Goal: Task Accomplishment & Management: Use online tool/utility

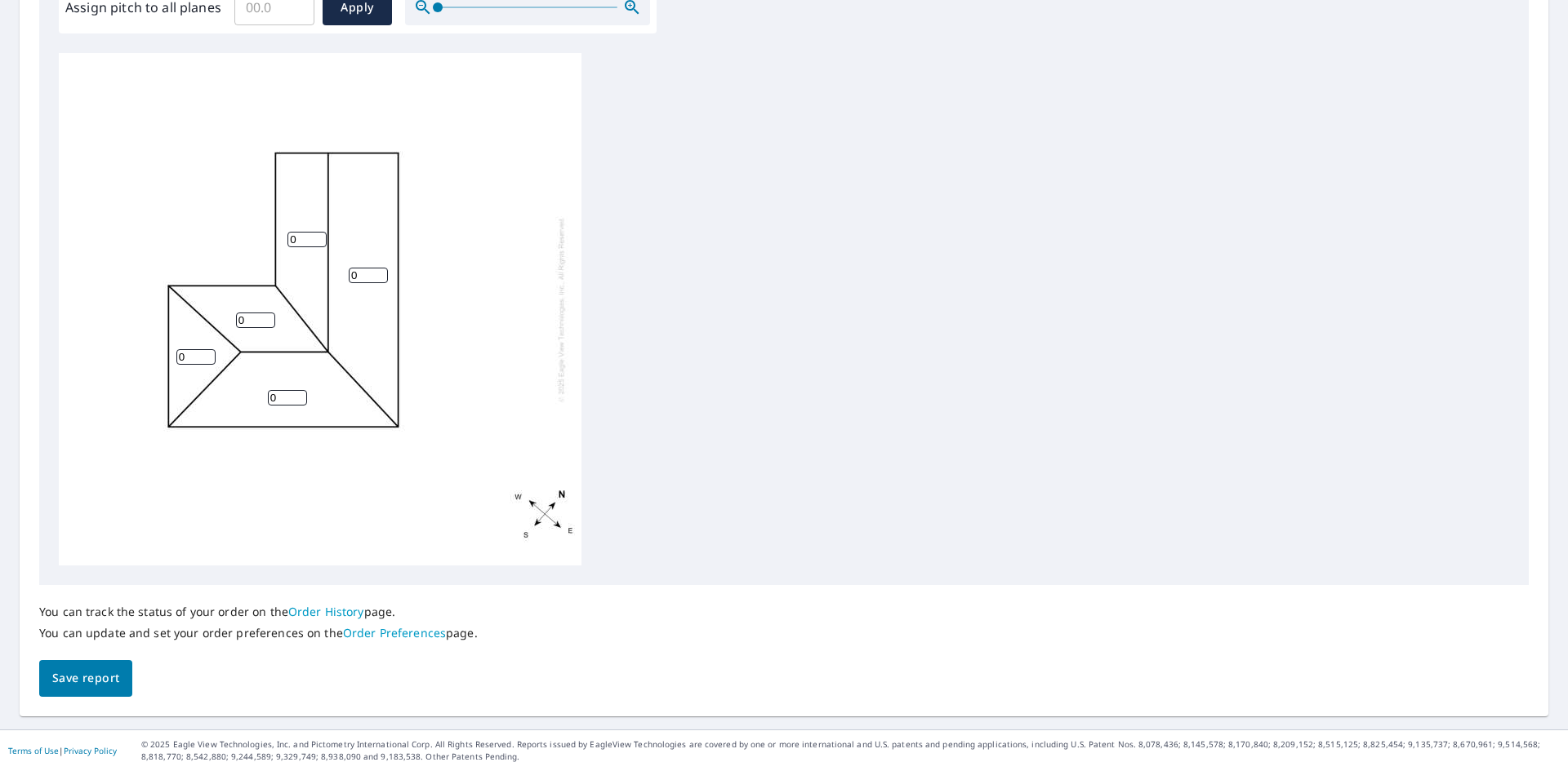
scroll to position [358, 0]
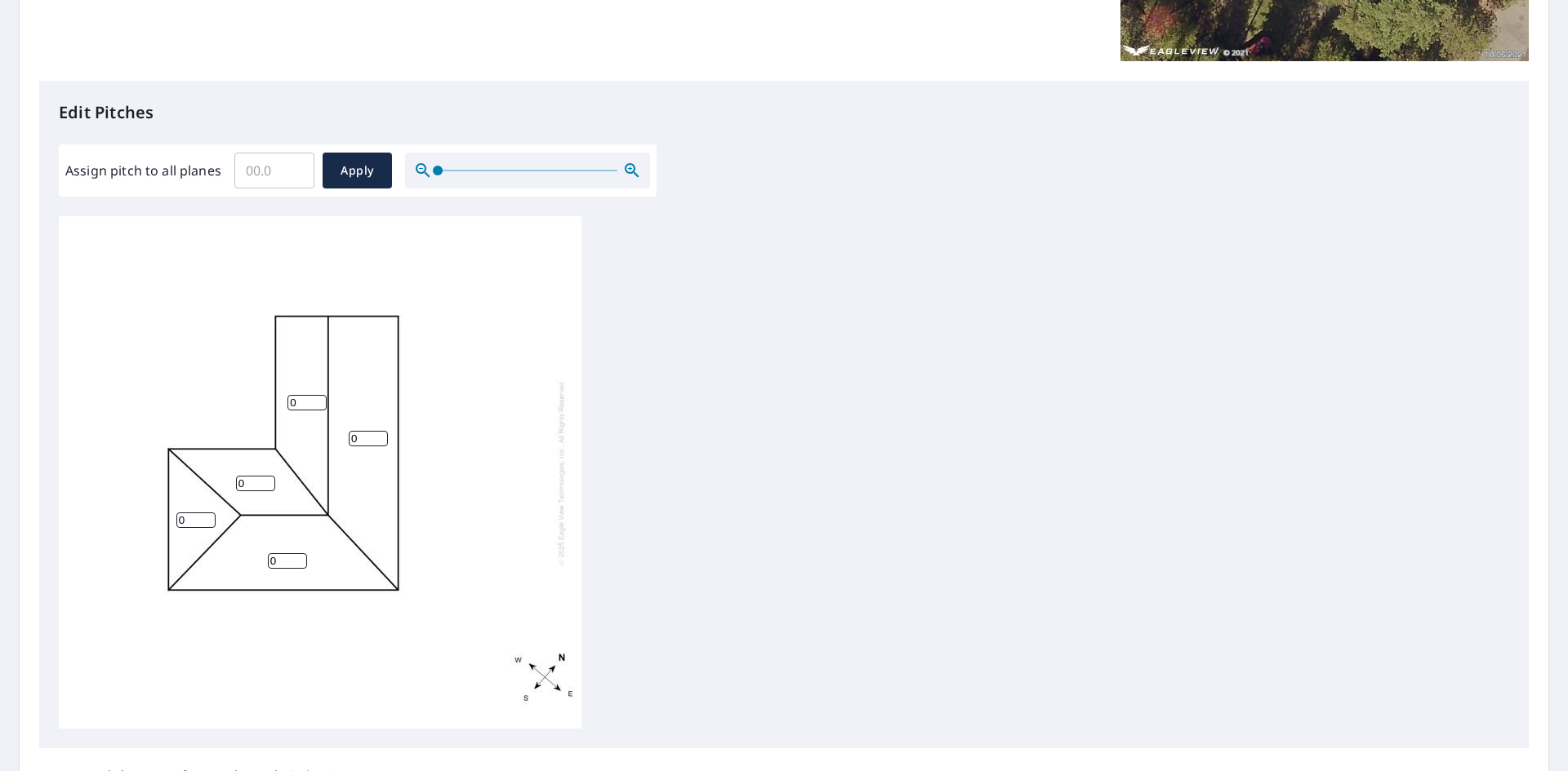
click at [372, 436] on input "0" at bounding box center [368, 438] width 39 height 16
click at [378, 434] on input "1" at bounding box center [368, 438] width 39 height 16
click at [378, 434] on input "2" at bounding box center [368, 438] width 39 height 16
click at [378, 434] on input "3" at bounding box center [368, 438] width 39 height 16
click at [378, 434] on input "4" at bounding box center [368, 438] width 39 height 16
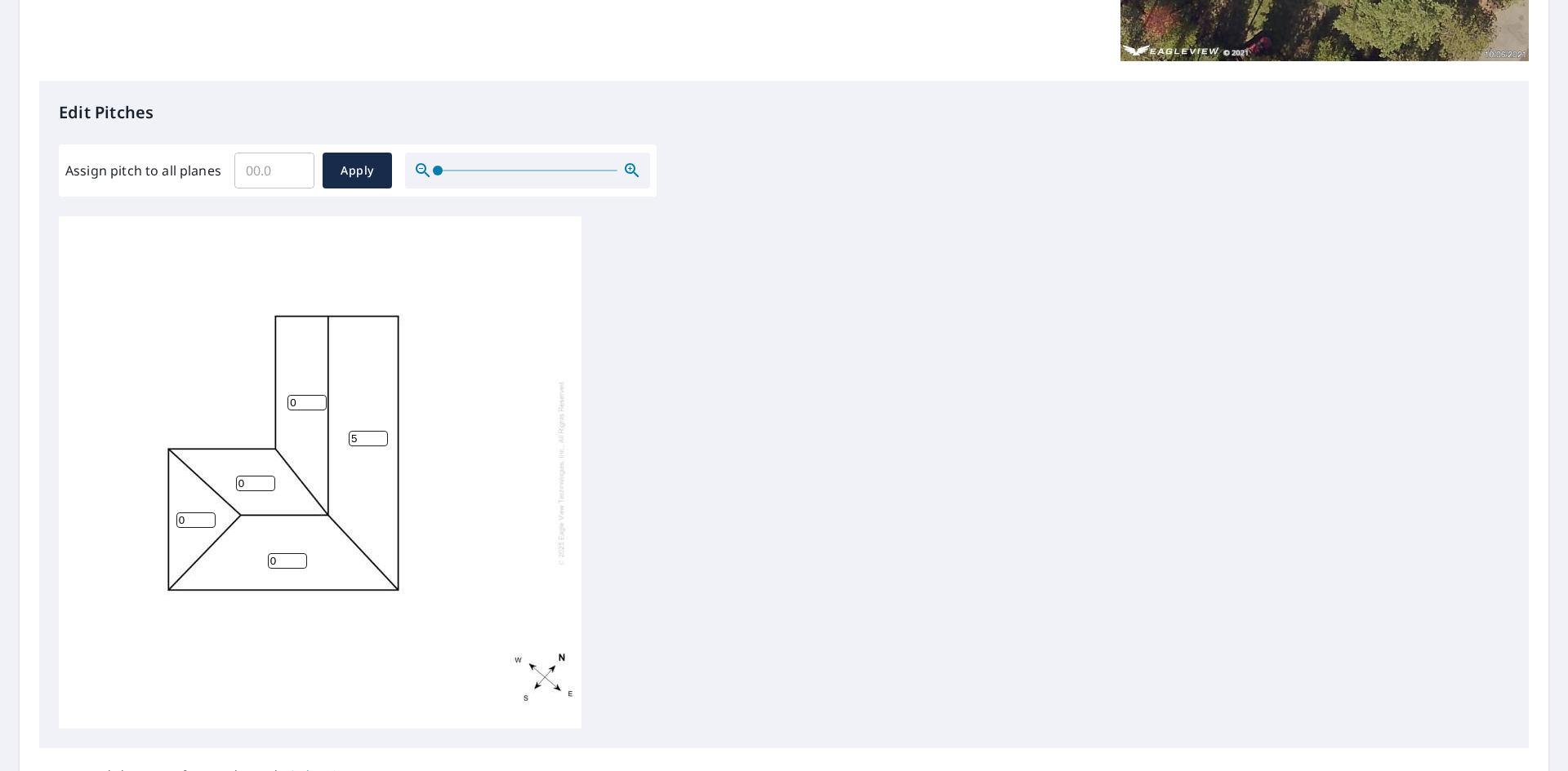
click at [378, 434] on input "5" at bounding box center [368, 438] width 39 height 16
type input "6"
click at [378, 435] on input "6" at bounding box center [368, 438] width 39 height 16
click at [318, 398] on input "1" at bounding box center [307, 403] width 39 height 16
click at [318, 398] on input "2" at bounding box center [307, 403] width 39 height 16
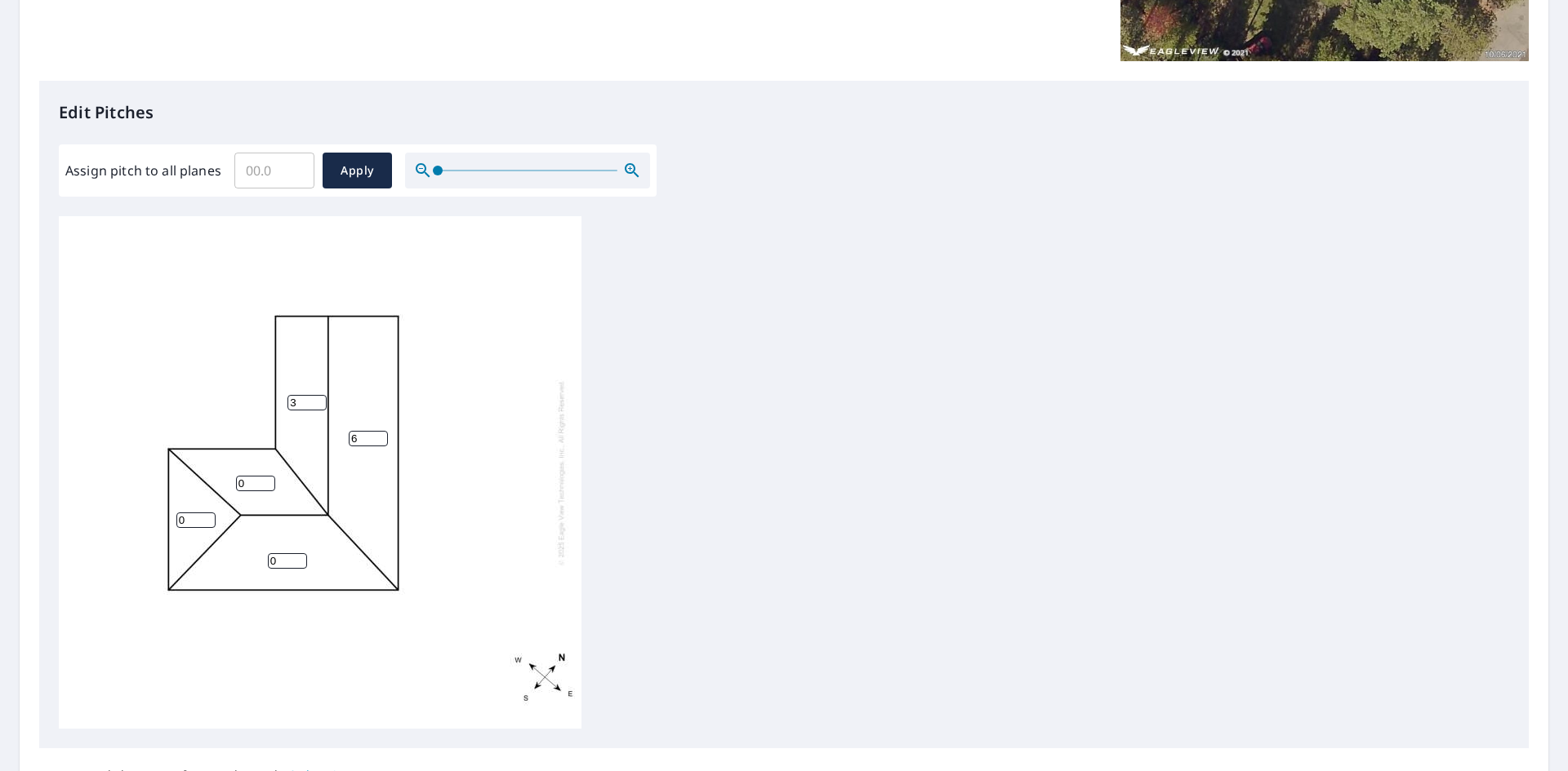
click at [318, 398] on input "3" at bounding box center [307, 403] width 39 height 16
click at [318, 398] on input "4" at bounding box center [307, 403] width 39 height 16
click at [318, 398] on input "5" at bounding box center [307, 403] width 39 height 16
type input "6"
click at [318, 398] on input "6" at bounding box center [307, 403] width 39 height 16
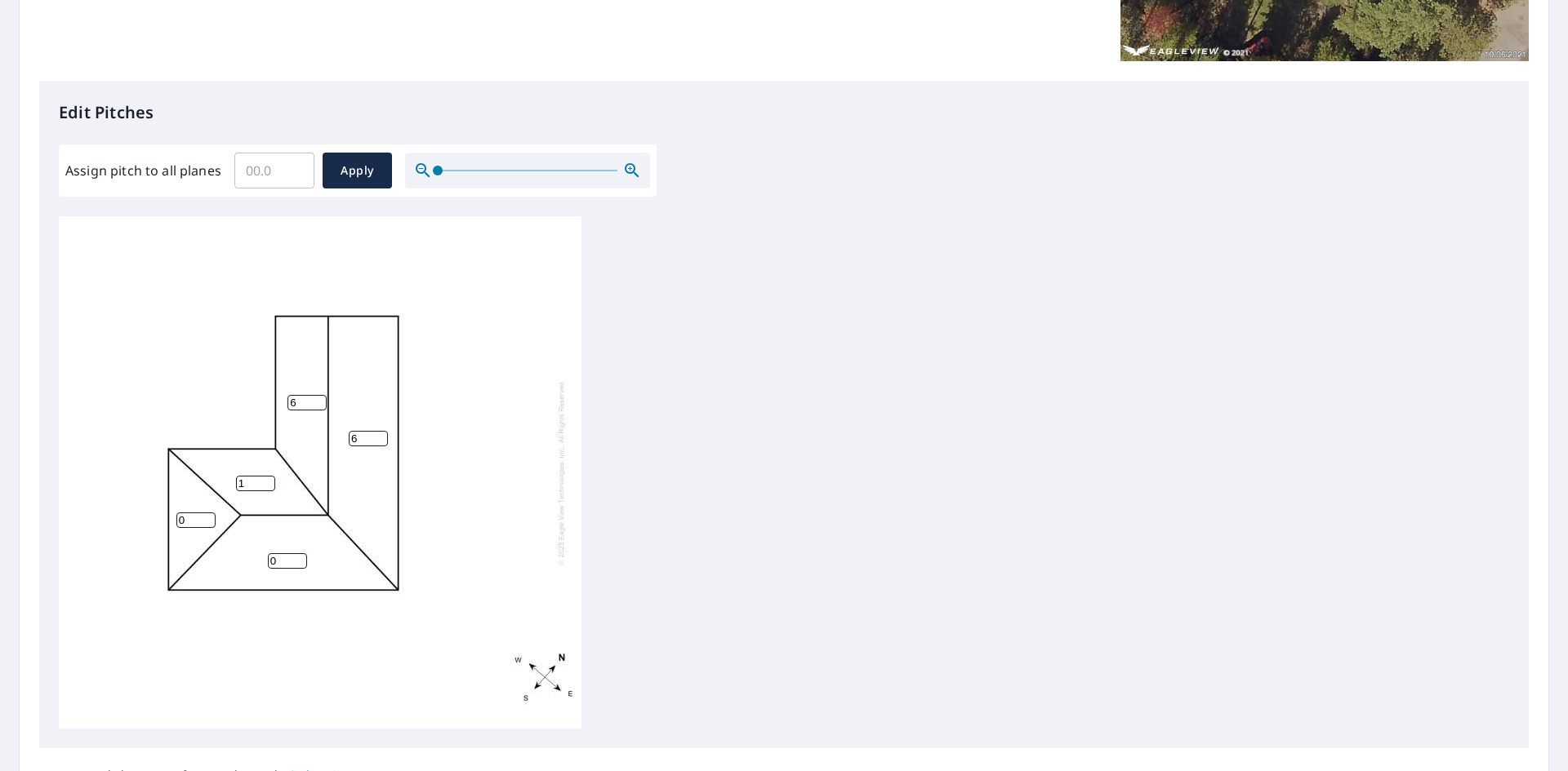
click at [268, 478] on input "1" at bounding box center [255, 483] width 39 height 16
click at [268, 478] on input "2" at bounding box center [255, 483] width 39 height 16
click at [268, 478] on input "3" at bounding box center [255, 483] width 39 height 16
click at [268, 478] on input "4" at bounding box center [255, 483] width 39 height 16
click at [268, 478] on input "5" at bounding box center [255, 483] width 39 height 16
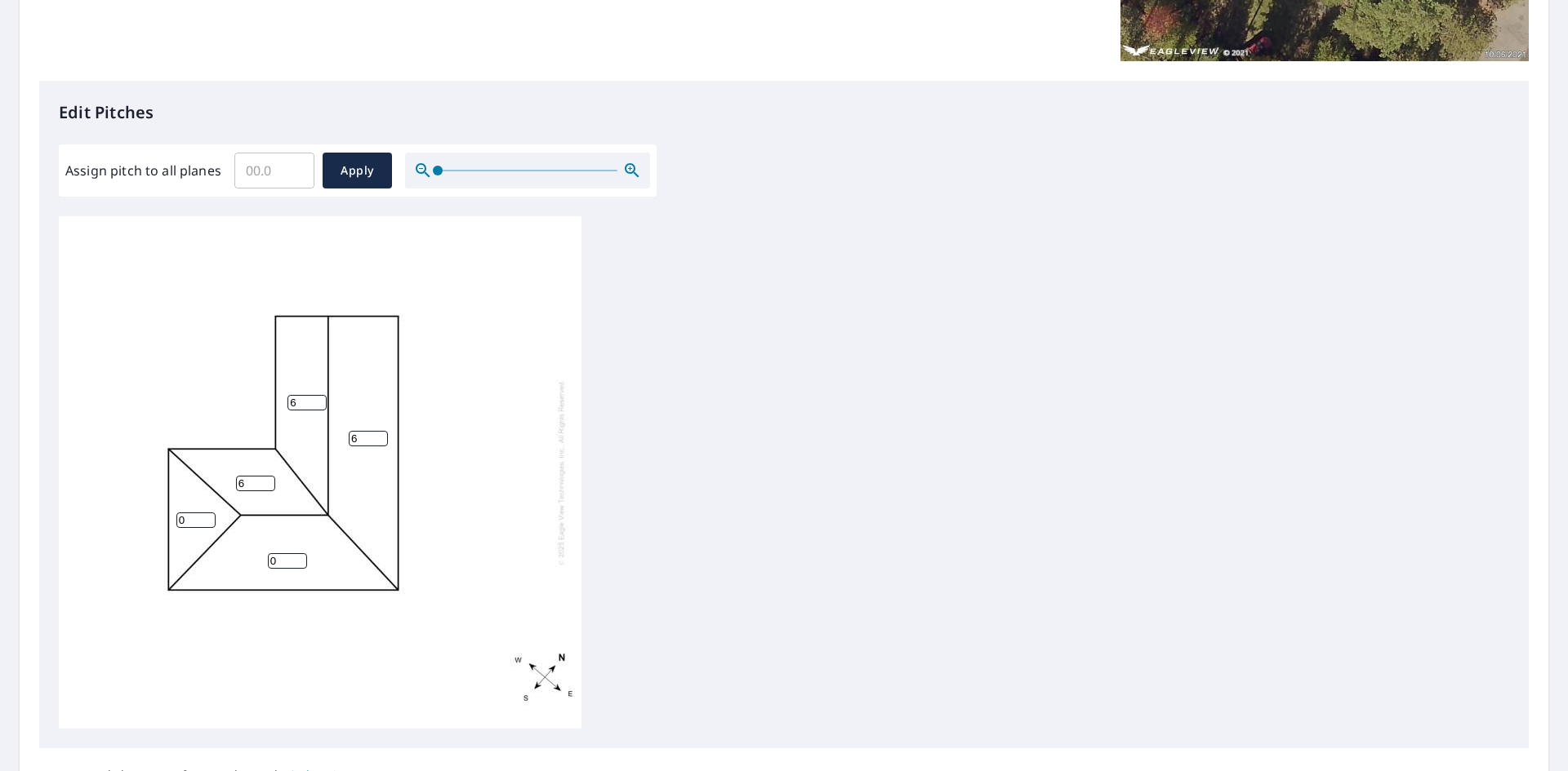
type input "6"
click at [268, 478] on input "6" at bounding box center [255, 483] width 39 height 16
click at [211, 515] on input "1" at bounding box center [196, 521] width 39 height 16
click at [211, 515] on input "2" at bounding box center [196, 521] width 39 height 16
click at [211, 515] on input "3" at bounding box center [196, 521] width 39 height 16
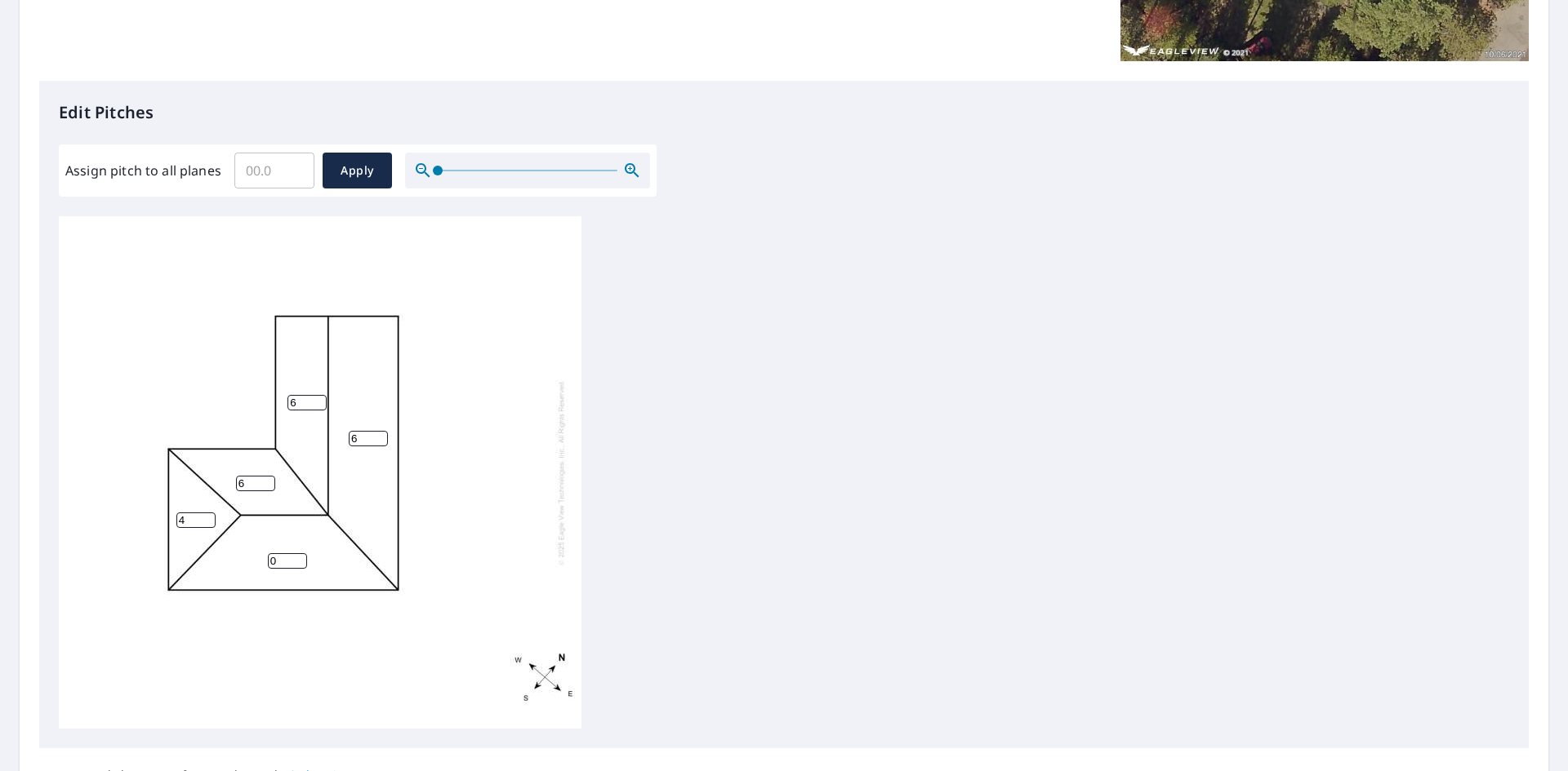
click at [211, 515] on input "4" at bounding box center [196, 521] width 39 height 16
click at [211, 515] on input "5" at bounding box center [196, 521] width 39 height 16
type input "6"
click at [211, 515] on input "6" at bounding box center [196, 521] width 39 height 16
click at [300, 558] on input "1" at bounding box center [287, 561] width 39 height 16
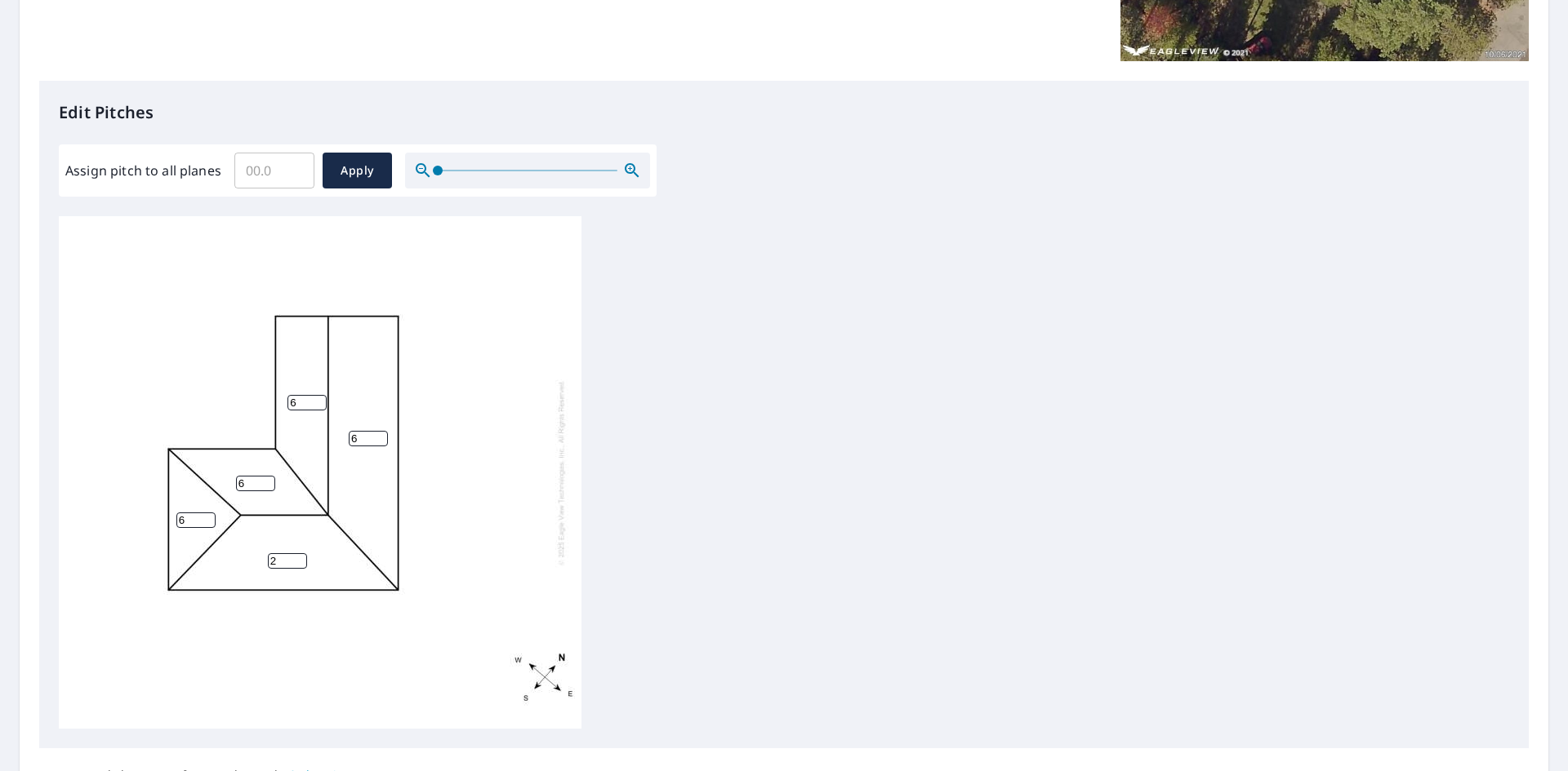
click at [300, 558] on input "2" at bounding box center [287, 561] width 39 height 16
click at [300, 558] on input "3" at bounding box center [287, 561] width 39 height 16
click at [300, 558] on input "4" at bounding box center [287, 561] width 39 height 16
click at [300, 558] on input "5" at bounding box center [287, 561] width 39 height 16
type input "6"
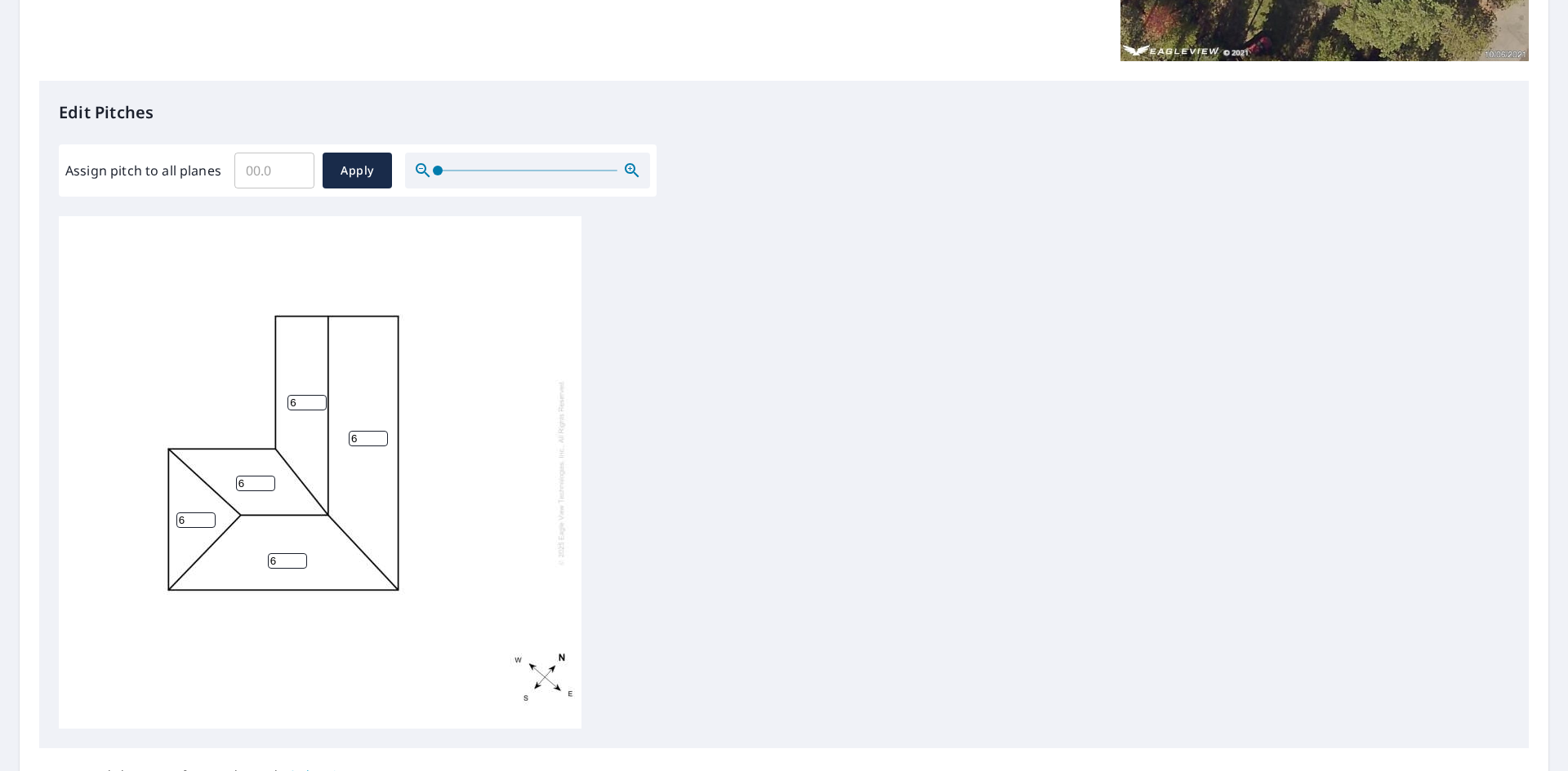
click at [300, 558] on input "6" at bounding box center [287, 561] width 39 height 16
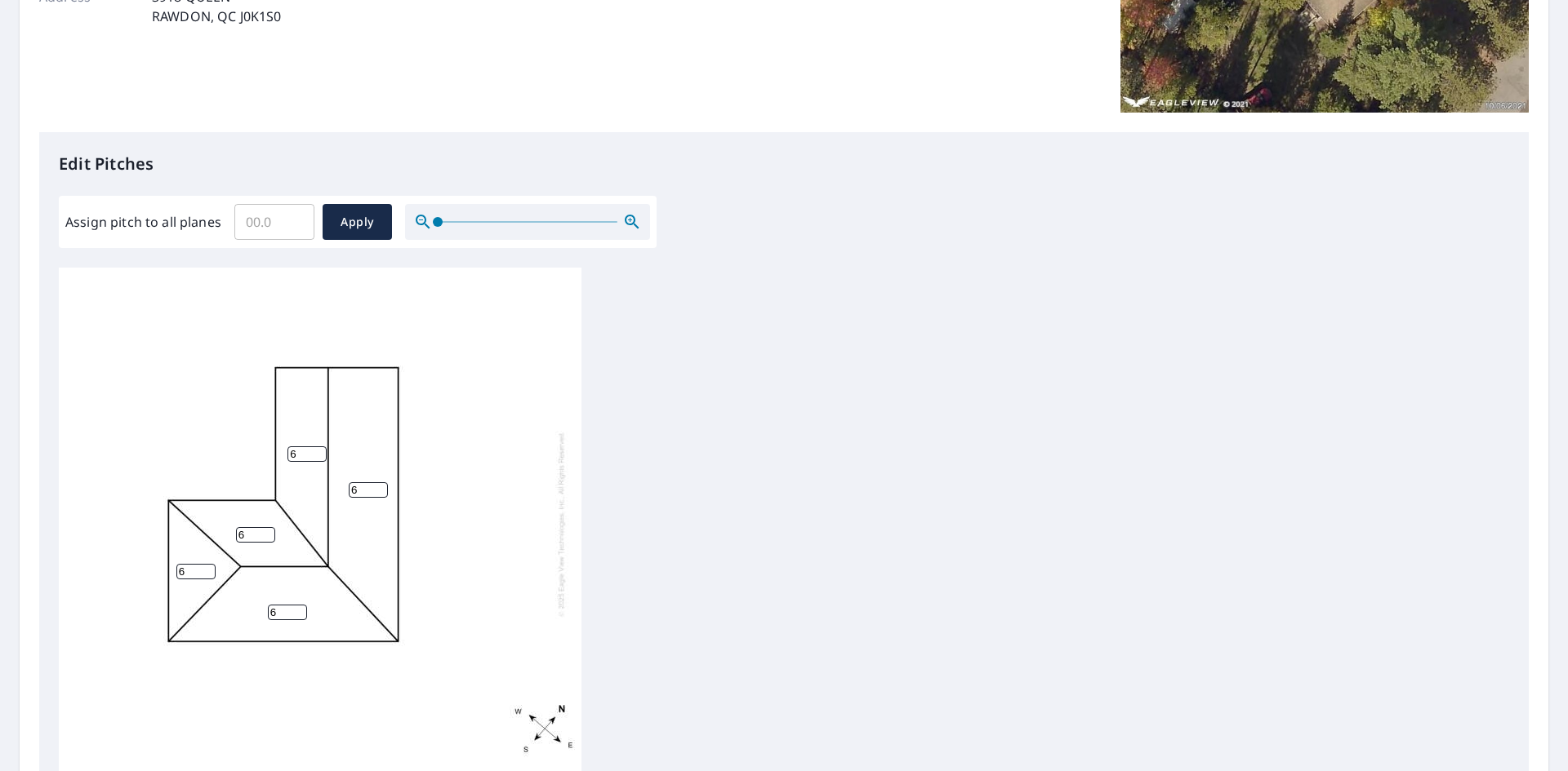
scroll to position [194, 0]
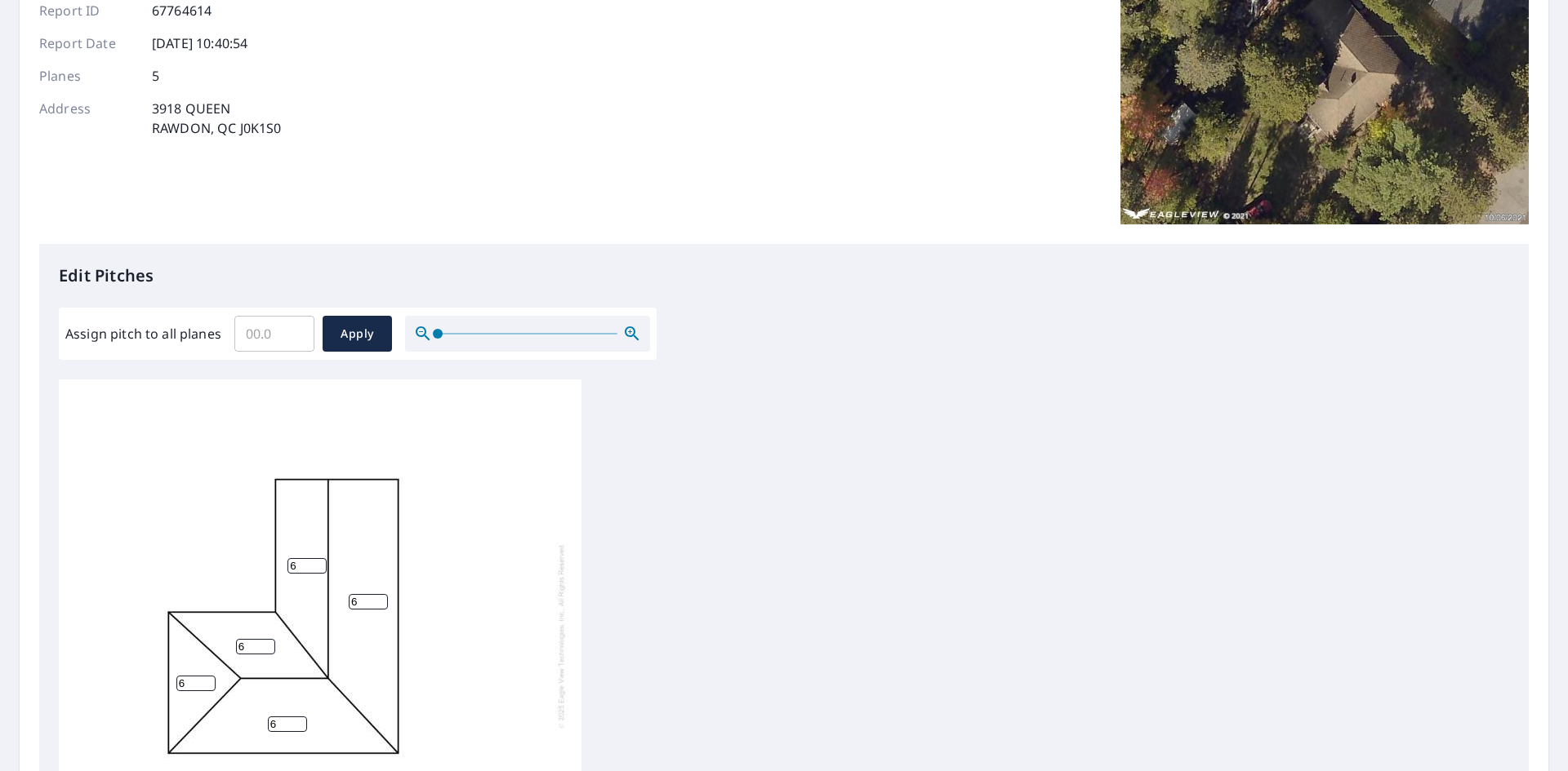
click at [270, 328] on input "Assign pitch to all planes" at bounding box center [274, 334] width 80 height 46
drag, startPoint x: 262, startPoint y: 333, endPoint x: 184, endPoint y: 338, distance: 78.2
click at [198, 346] on div "Assign pitch to all planes 6 ​ Apply" at bounding box center [357, 334] width 585 height 36
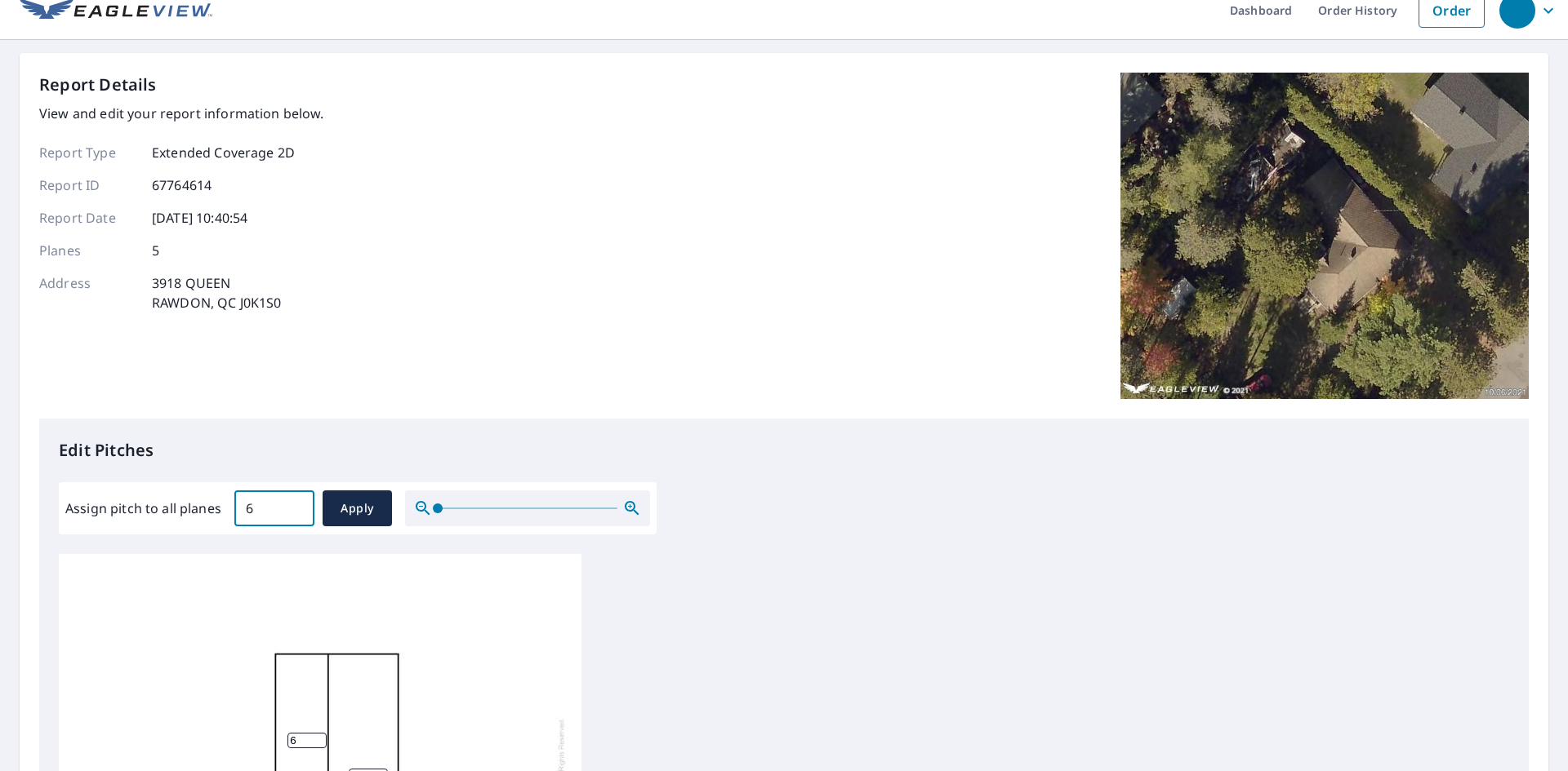
scroll to position [0, 0]
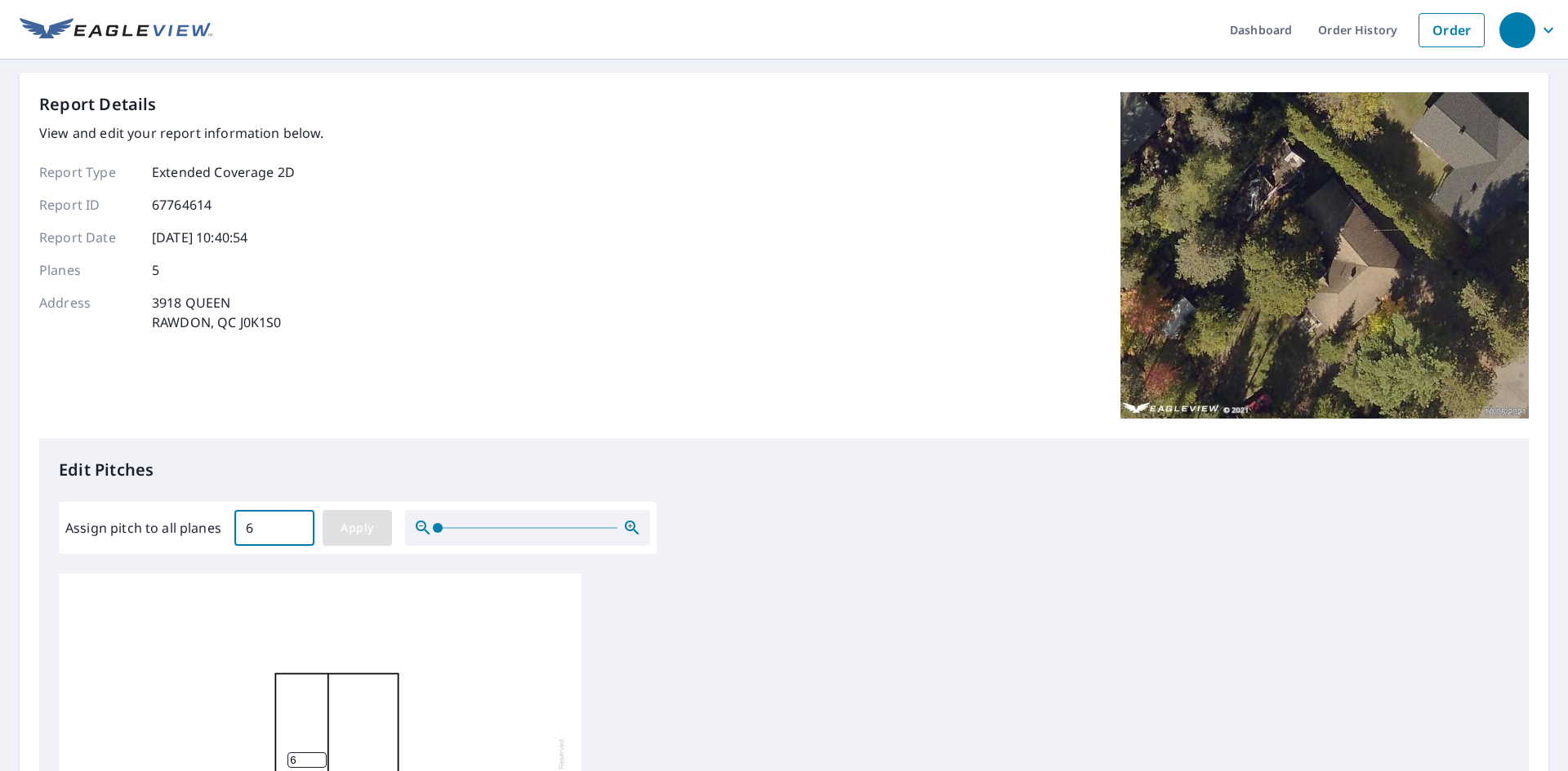
type input "6"
click at [348, 534] on span "Apply" at bounding box center [357, 528] width 43 height 21
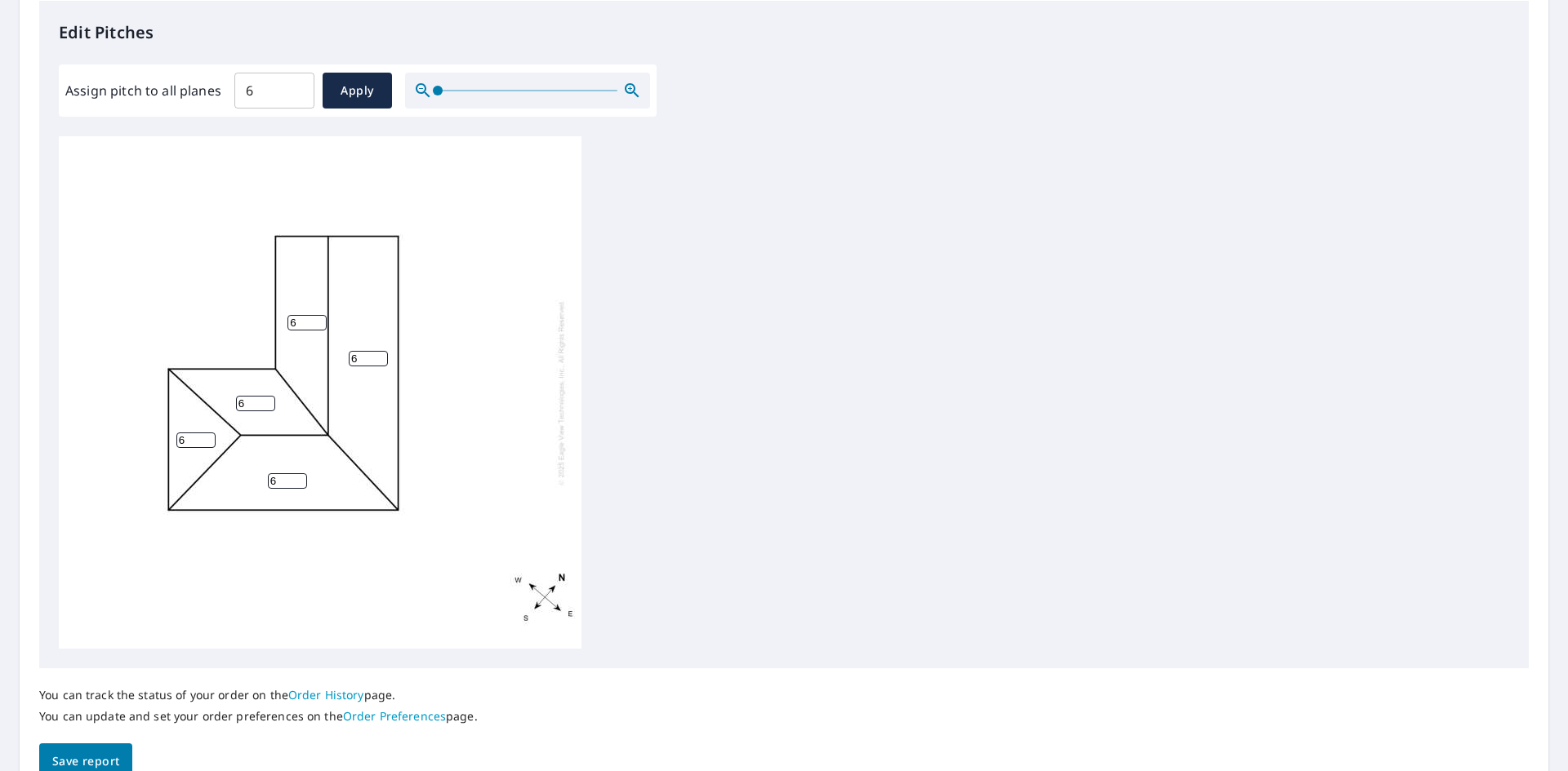
scroll to position [489, 0]
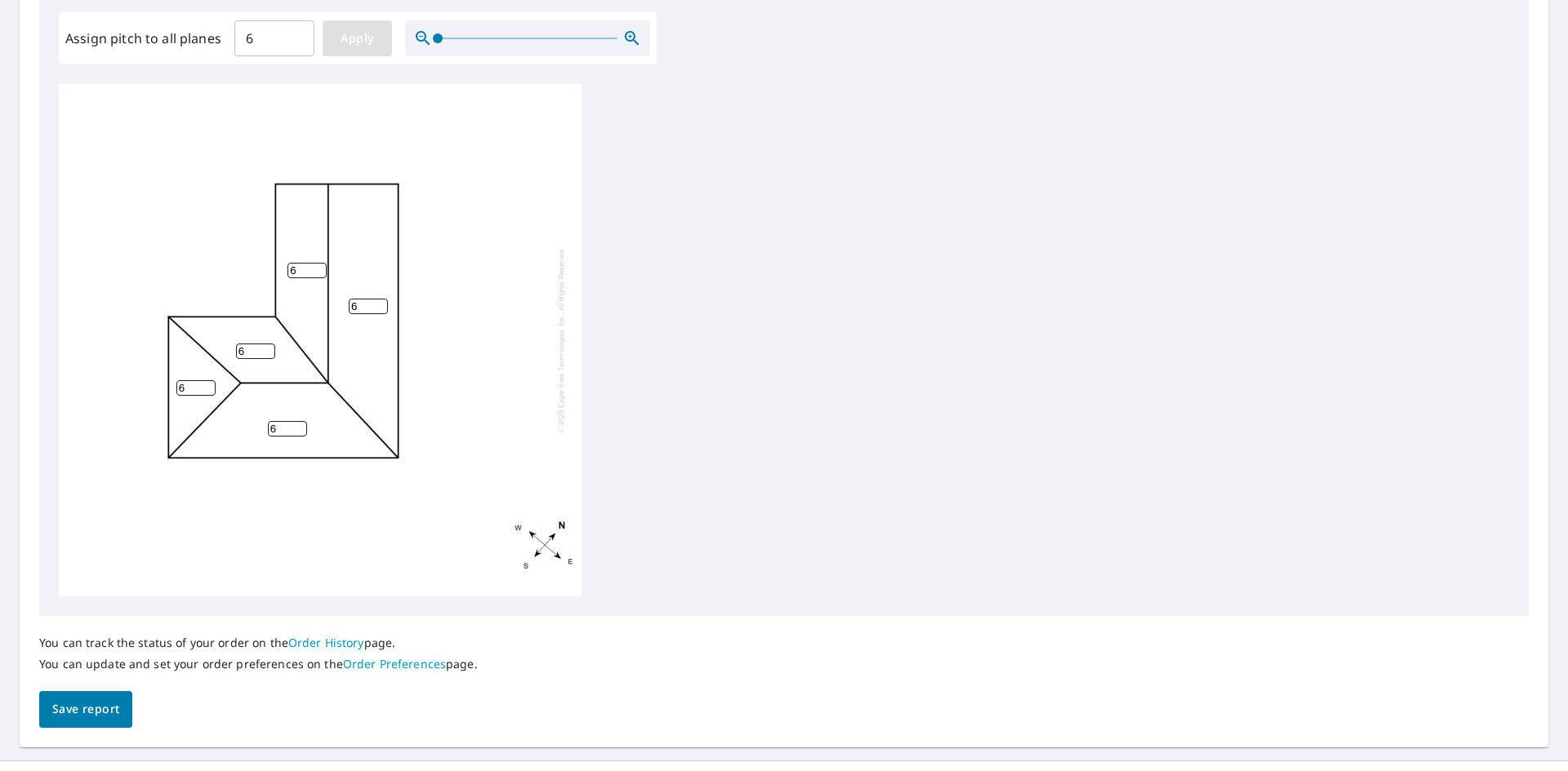
click at [347, 44] on span "Apply" at bounding box center [357, 39] width 43 height 21
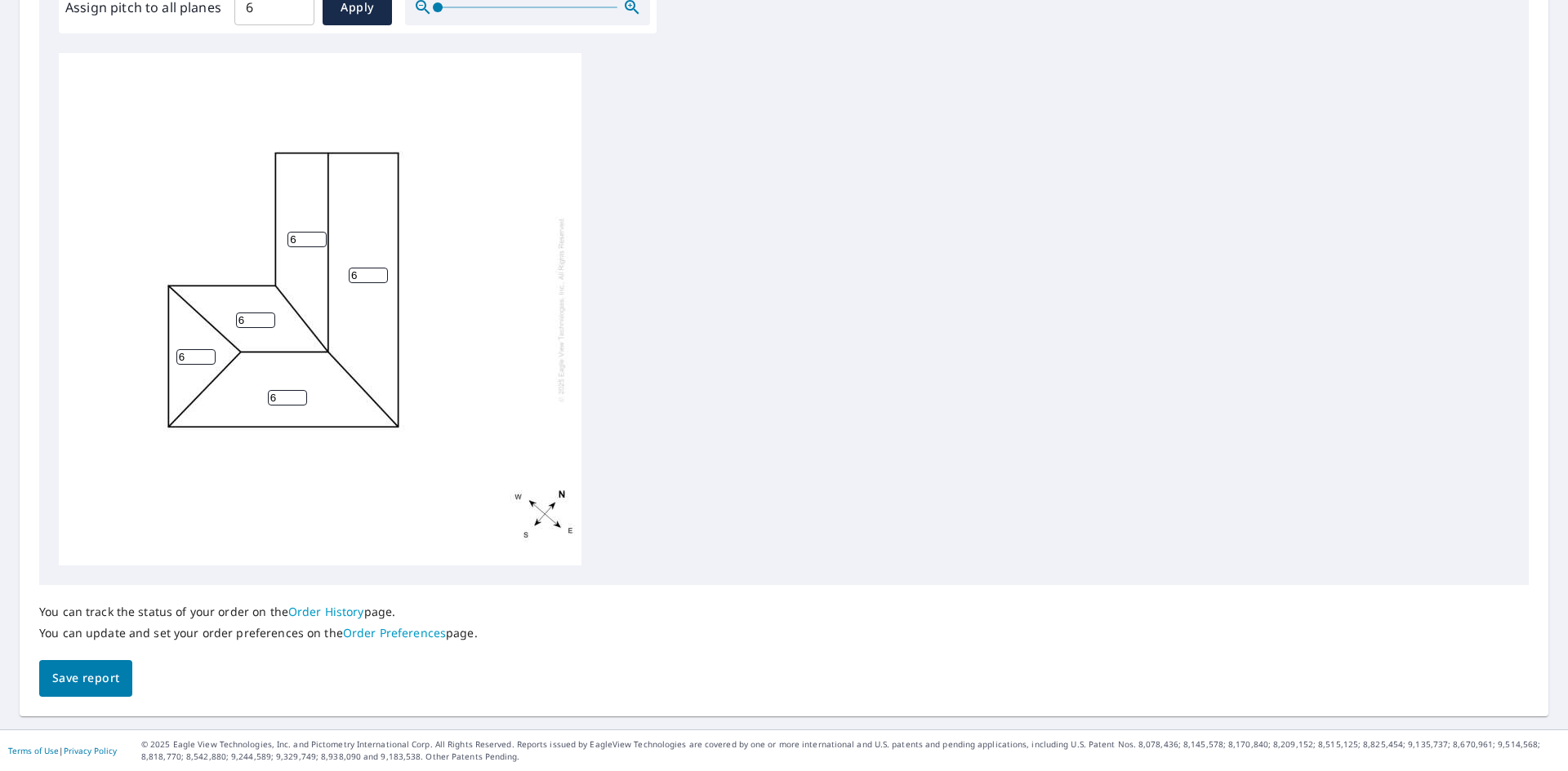
click at [88, 689] on button "Save report" at bounding box center [85, 678] width 93 height 36
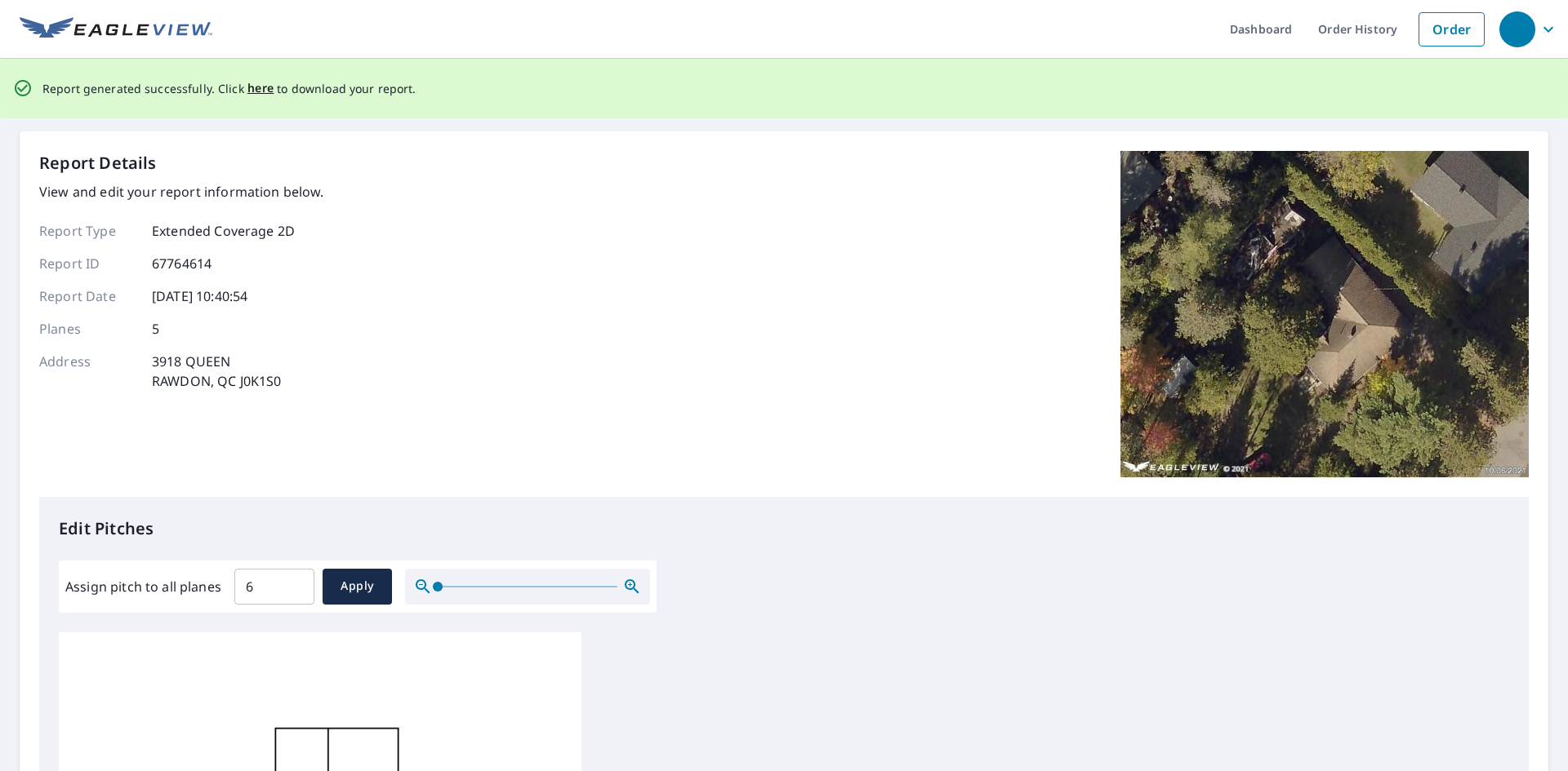
scroll to position [0, 0]
click at [247, 87] on span "here" at bounding box center [260, 89] width 27 height 21
